Goal: Navigation & Orientation: Find specific page/section

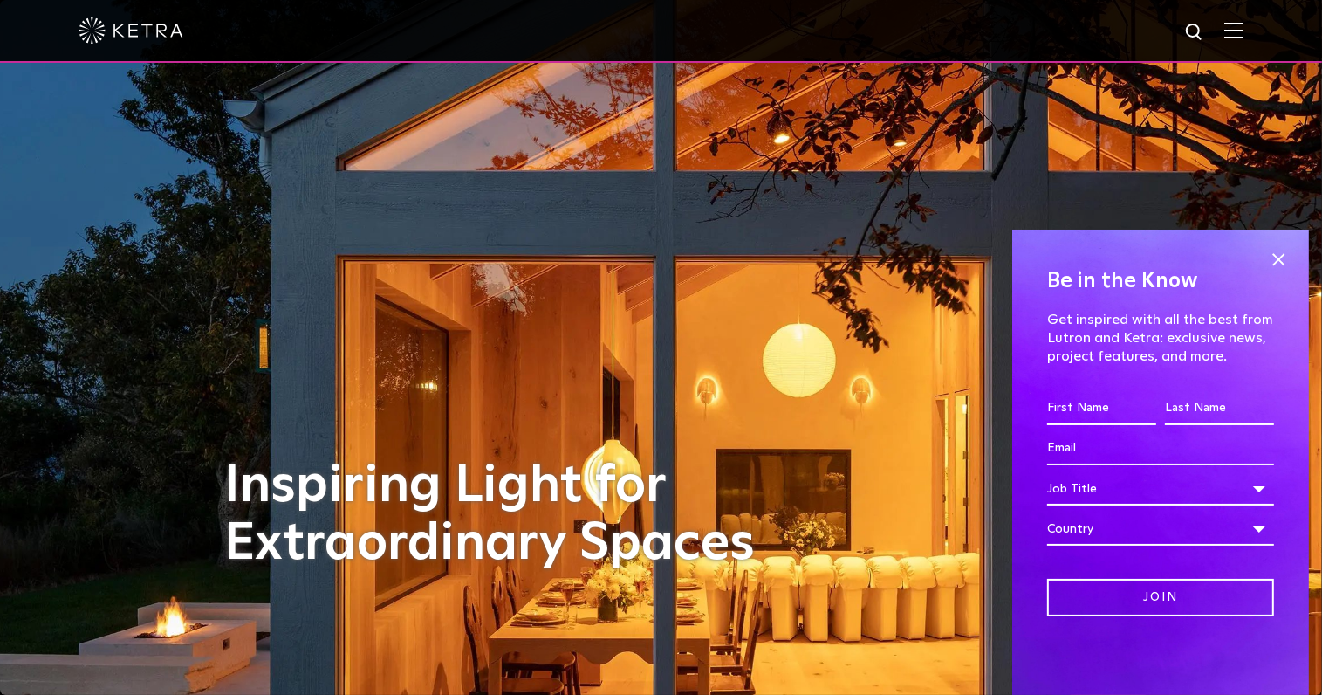
click at [1244, 36] on img at bounding box center [1234, 30] width 19 height 17
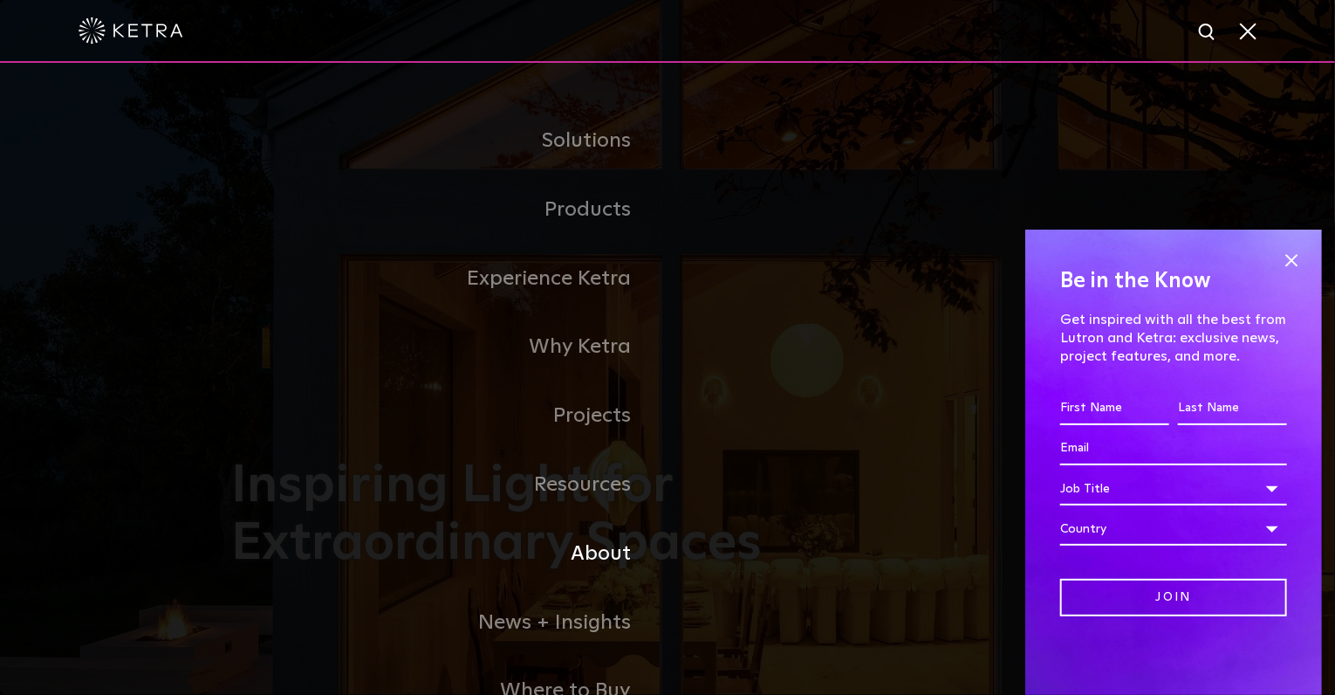
click at [606, 565] on link "About" at bounding box center [449, 553] width 436 height 69
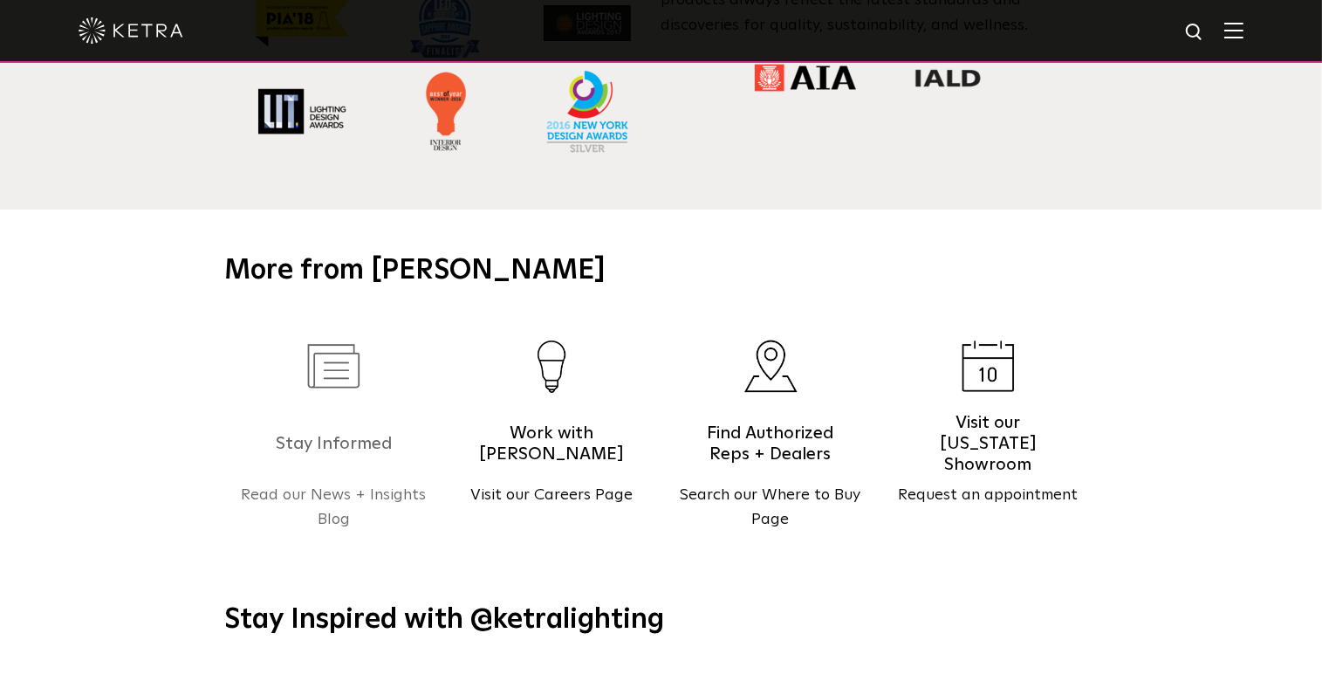
scroll to position [1746, 0]
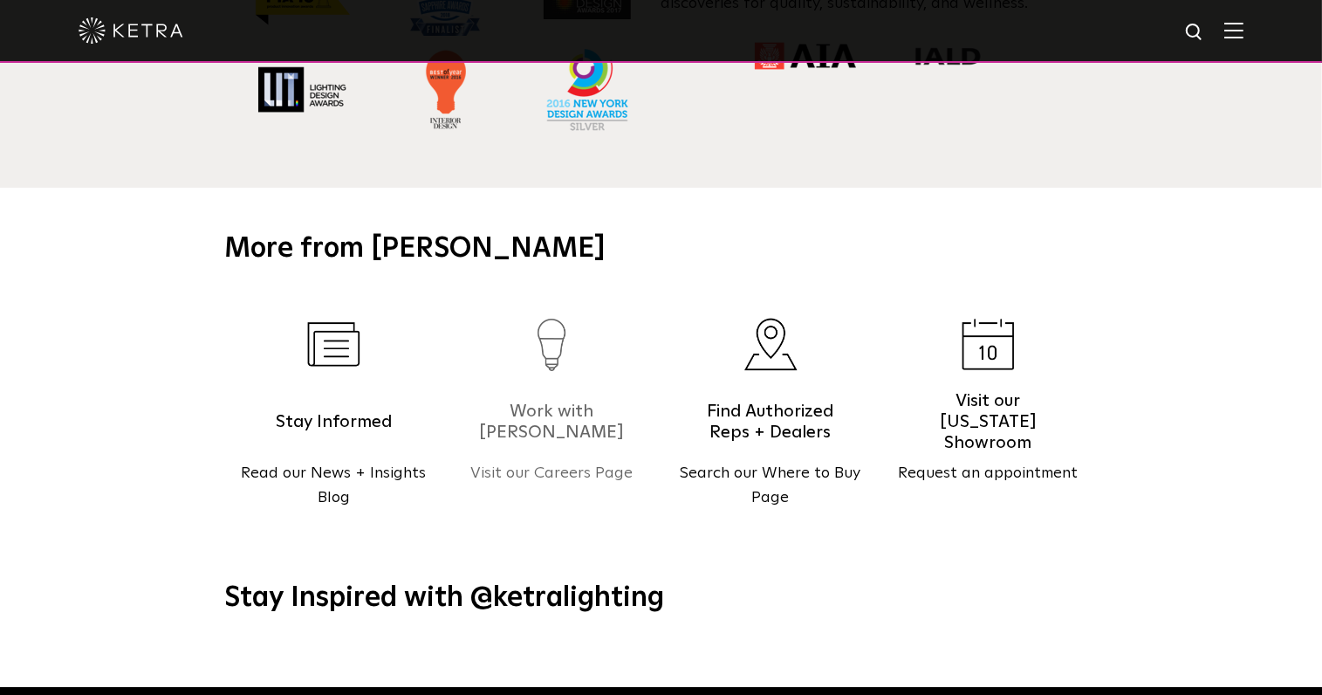
click at [525, 461] on p "Visit our Careers Page" at bounding box center [552, 473] width 218 height 25
